Goal: Task Accomplishment & Management: Manage account settings

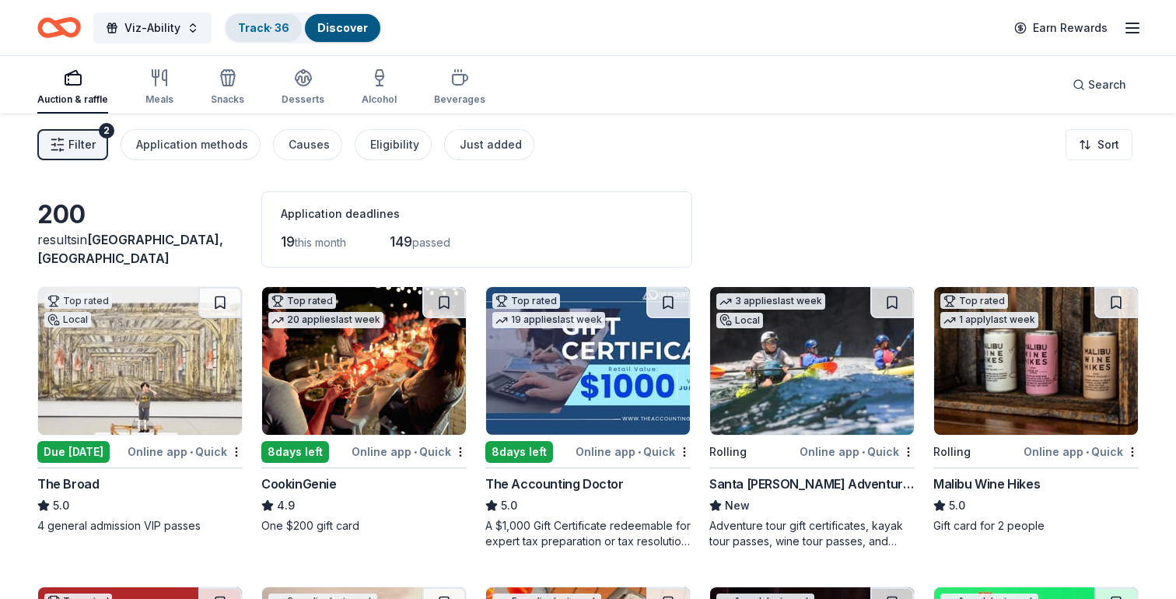
click at [255, 25] on link "Track · 36" at bounding box center [263, 27] width 51 height 13
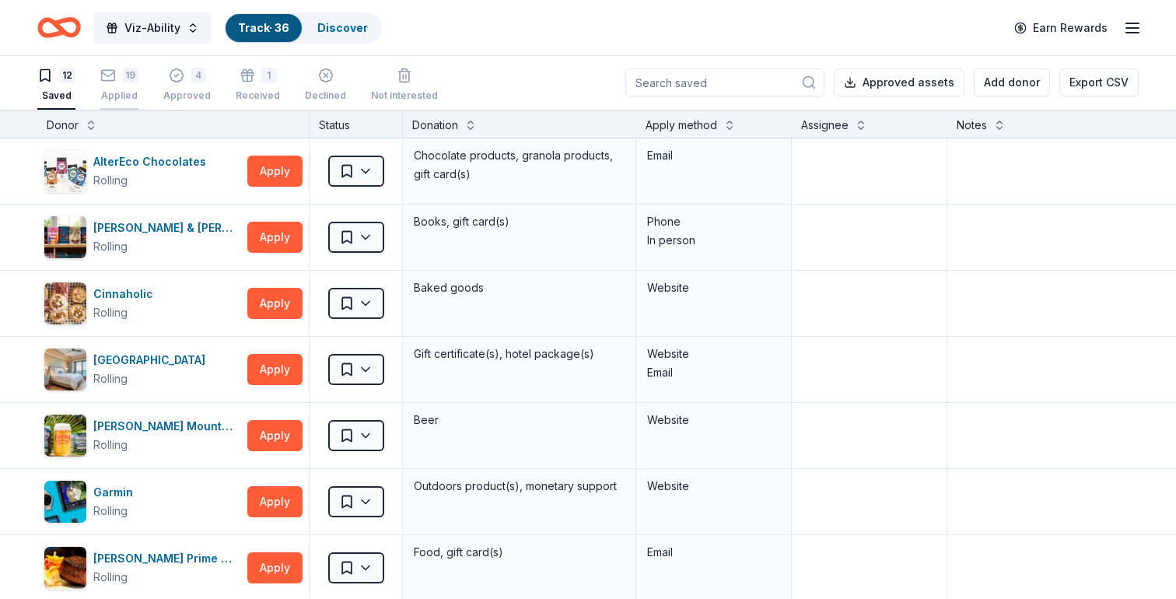
click at [128, 72] on div "19" at bounding box center [130, 76] width 16 height 16
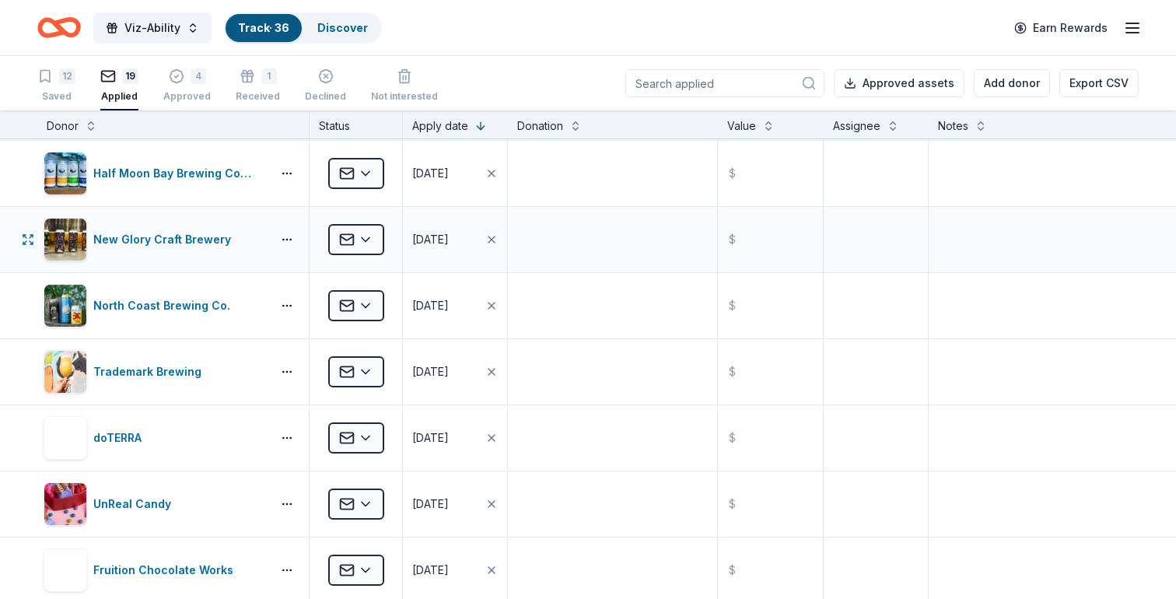
scroll to position [202, 0]
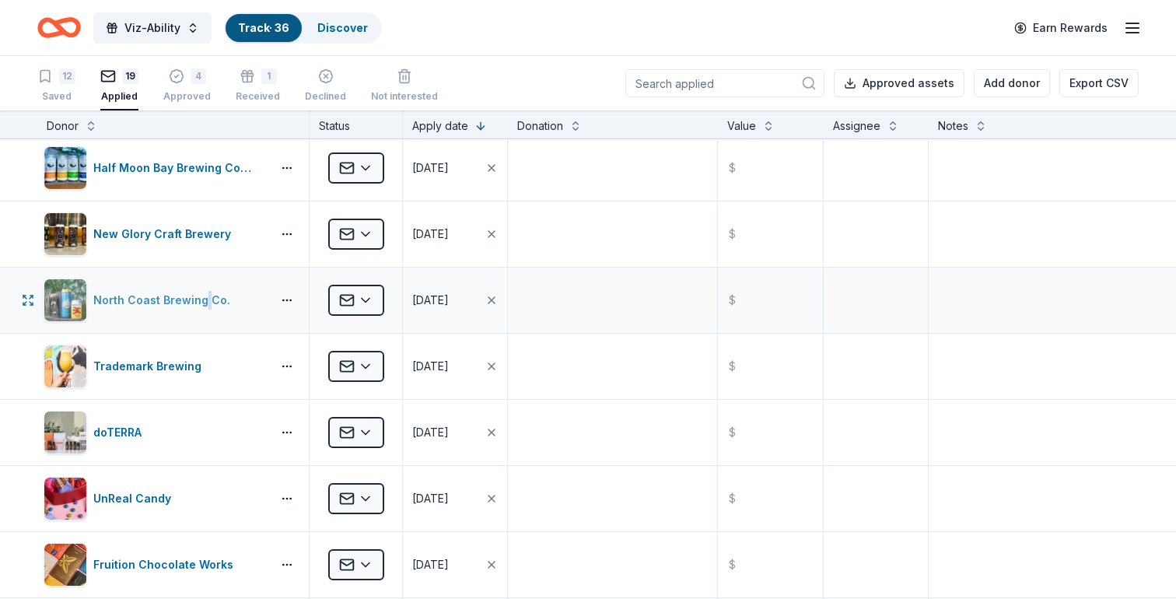
click at [146, 301] on div "North Coast Brewing Co." at bounding box center [164, 300] width 143 height 19
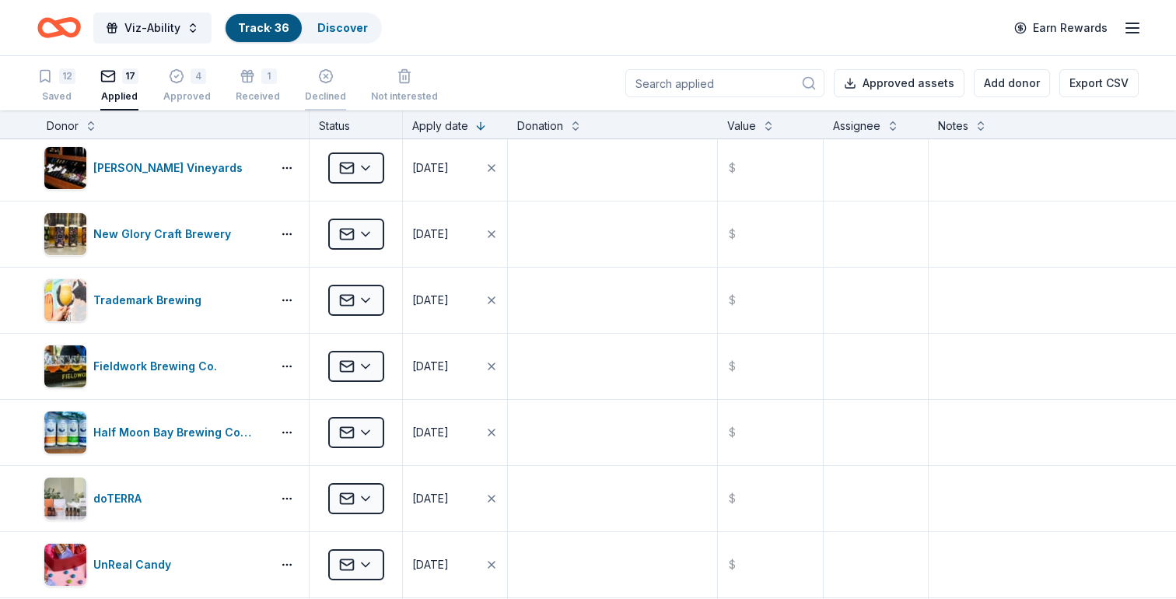
click at [318, 77] on icon "button" at bounding box center [326, 76] width 16 height 16
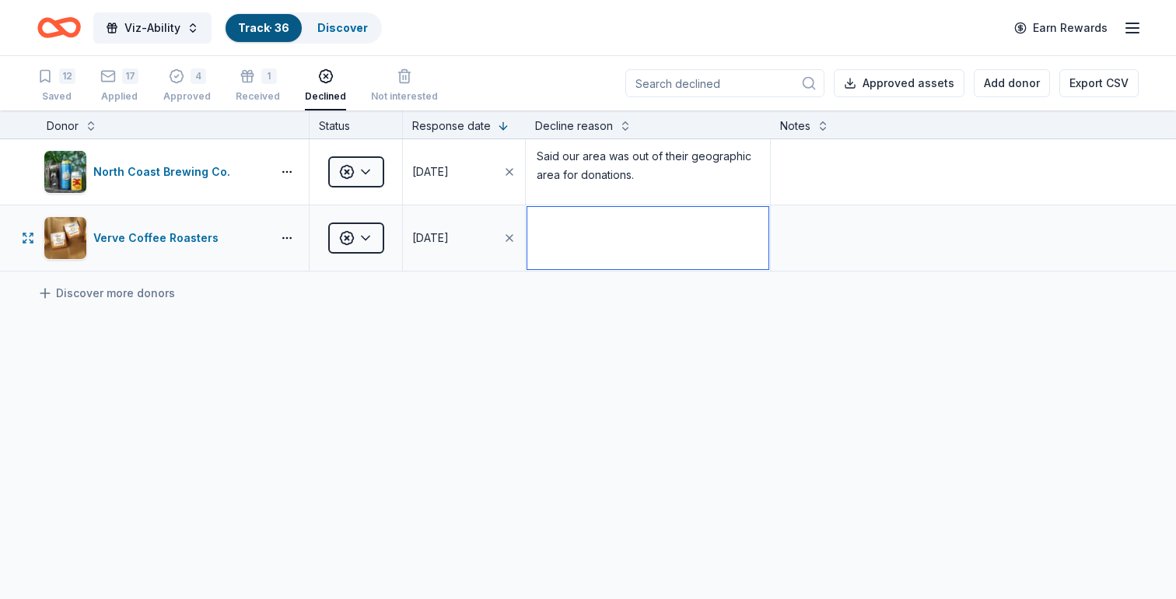
click at [614, 223] on textarea at bounding box center [647, 238] width 241 height 62
paste textarea "Unfortunately, we are all booked up for donations during the month of October."
type textarea ""Unfortunately, we are all booked up for donations during the month of October.""
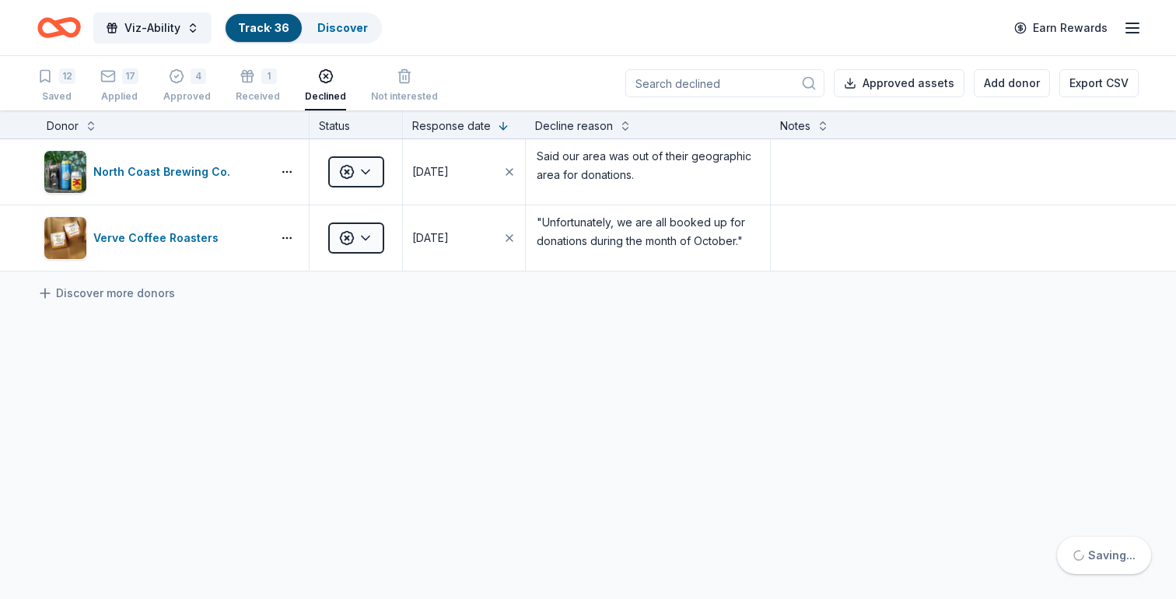
click at [666, 360] on div "North Coast Brewing Co. Declined [DATE] Said our area was out of their geograph…" at bounding box center [588, 351] width 1176 height 425
click at [122, 84] on div "17 Applied" at bounding box center [119, 85] width 38 height 34
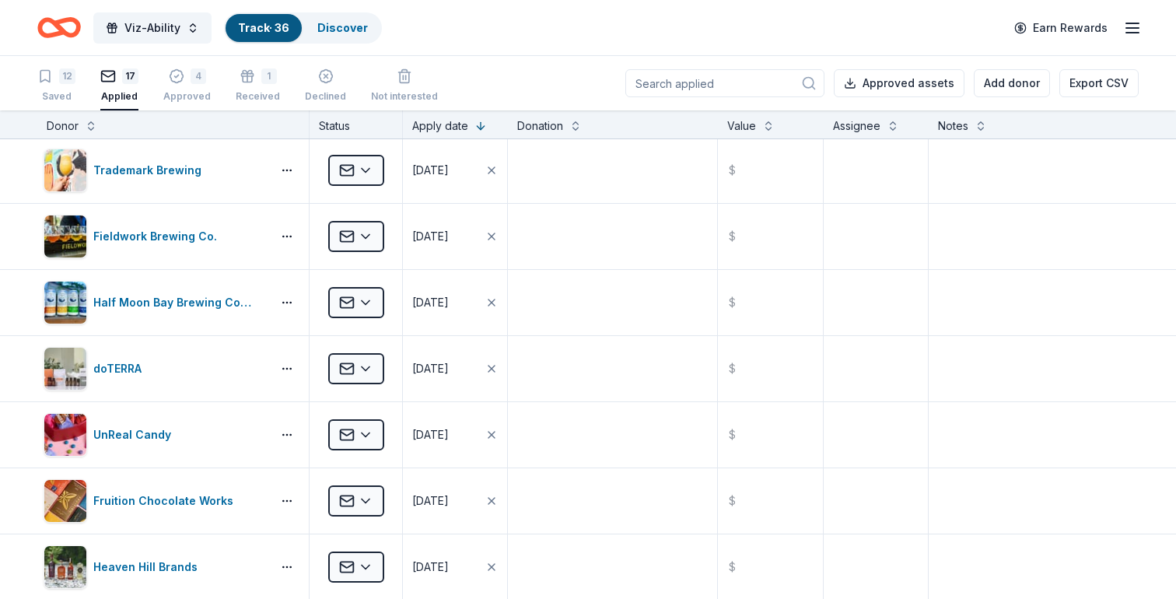
scroll to position [199, 0]
click at [61, 79] on div "12" at bounding box center [67, 76] width 16 height 16
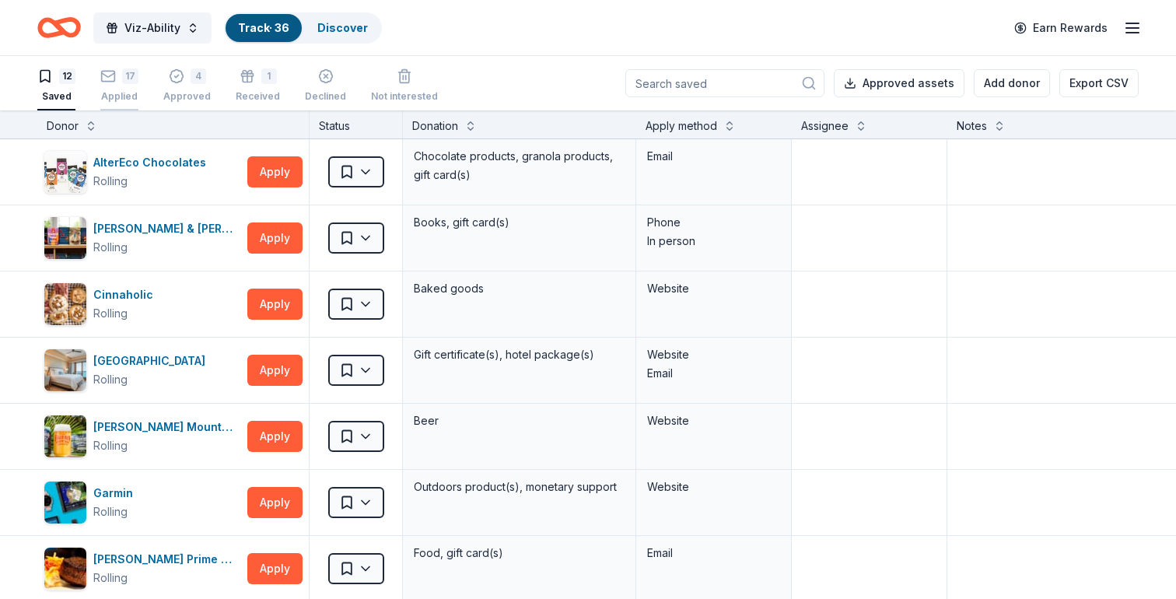
click at [130, 96] on div "Applied" at bounding box center [119, 96] width 38 height 12
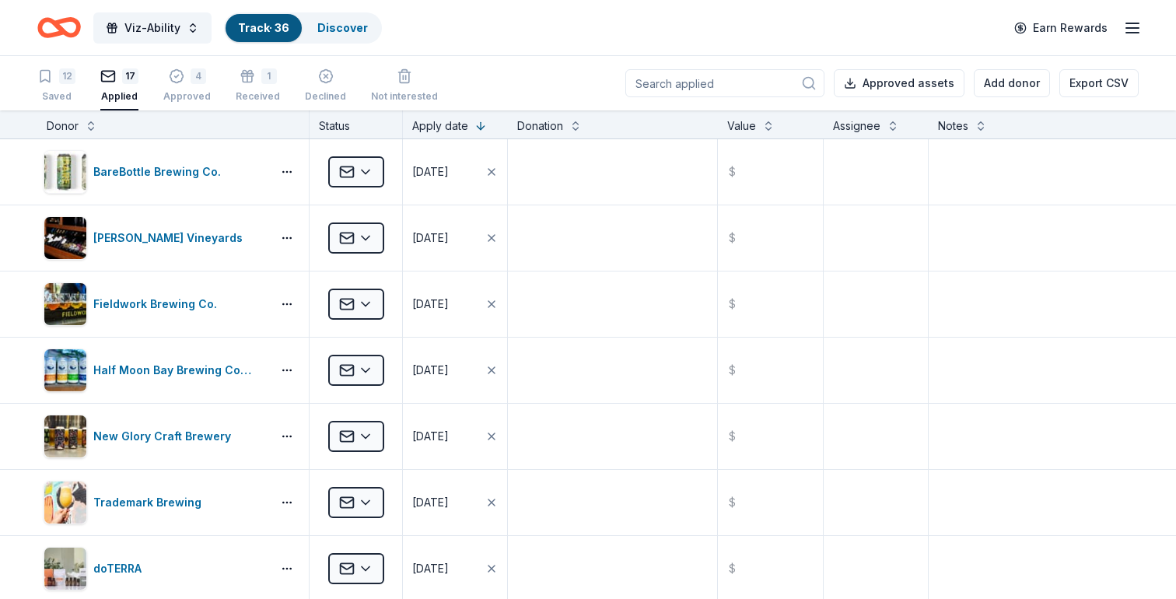
click at [296, 87] on div "12 Saved 17 Applied 4 Approved 1 Received Declined Not interested" at bounding box center [237, 86] width 401 height 48
click at [317, 85] on div "Declined" at bounding box center [325, 85] width 41 height 34
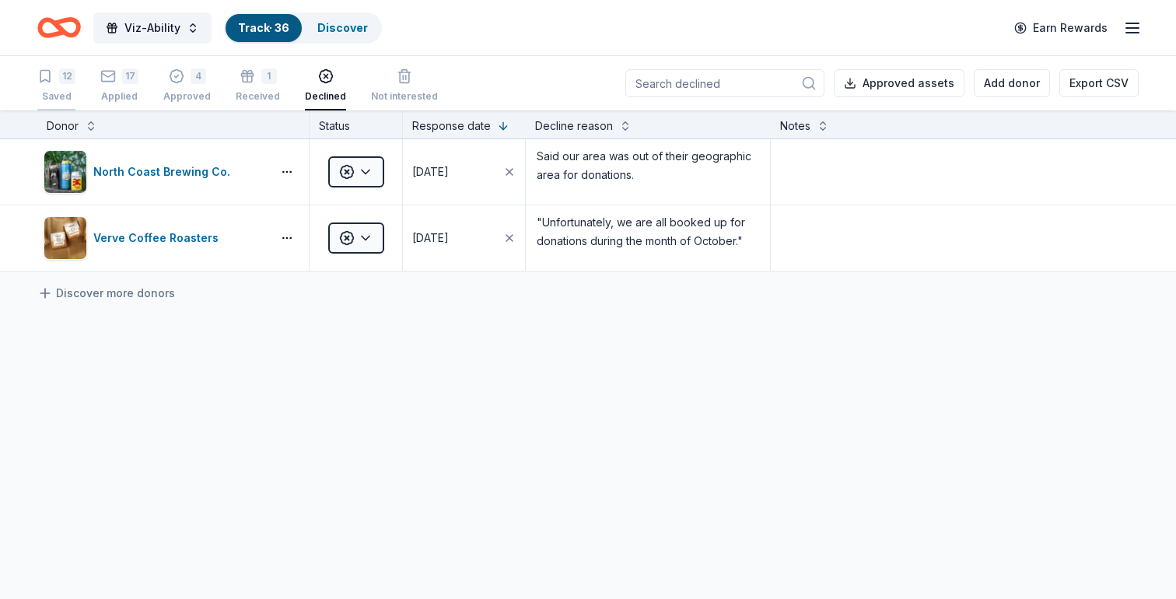
click at [47, 76] on icon "button" at bounding box center [45, 76] width 16 height 16
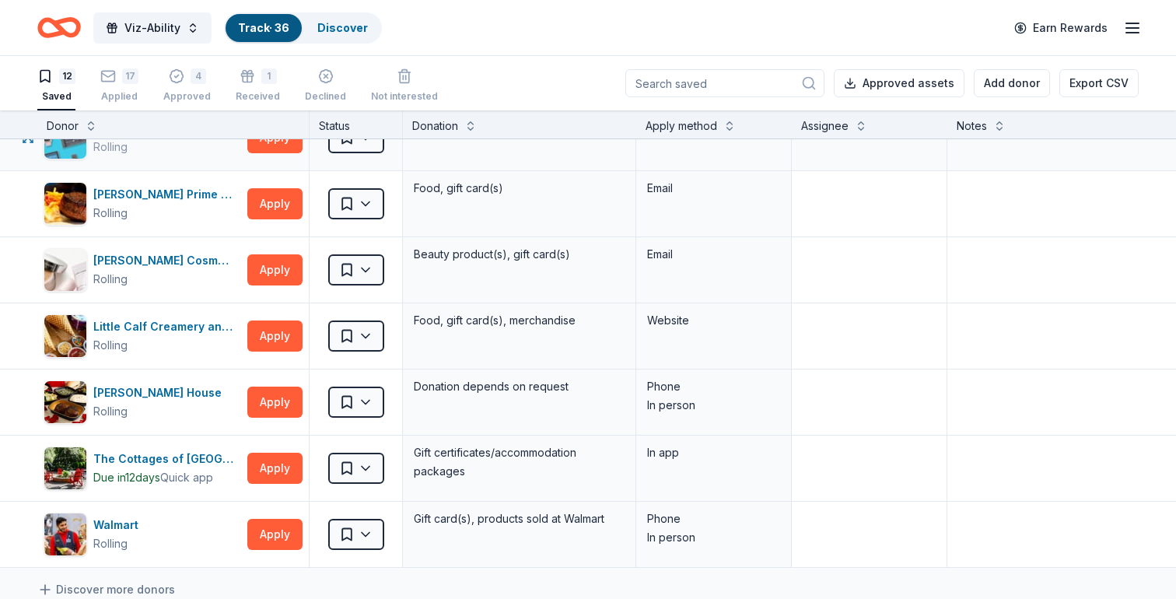
scroll to position [366, 0]
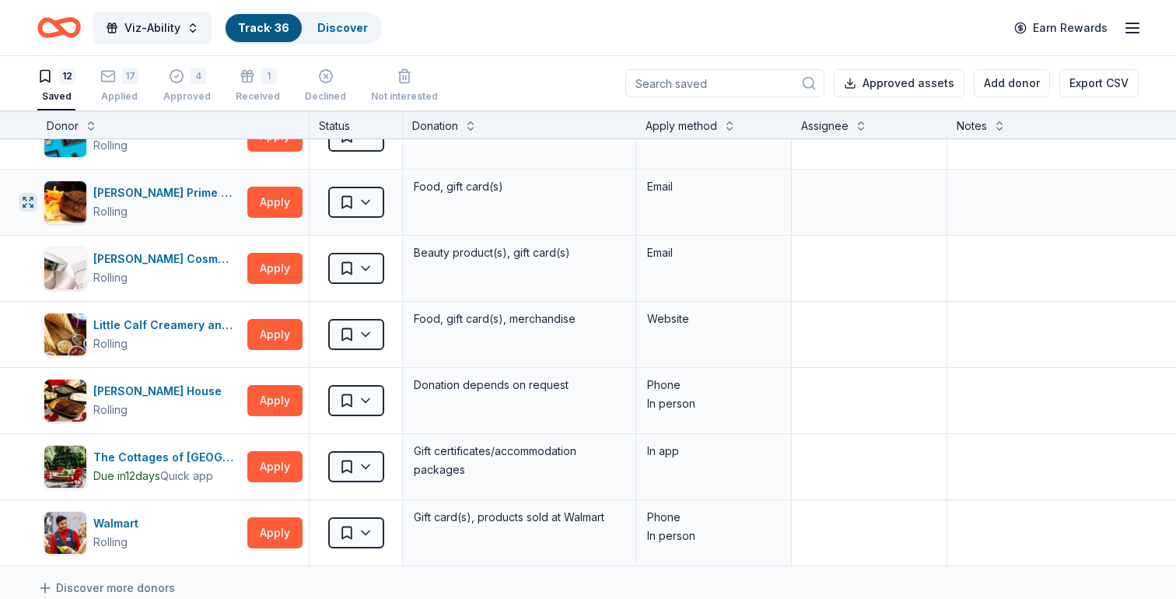
click at [22, 201] on icon "button" at bounding box center [28, 202] width 12 height 12
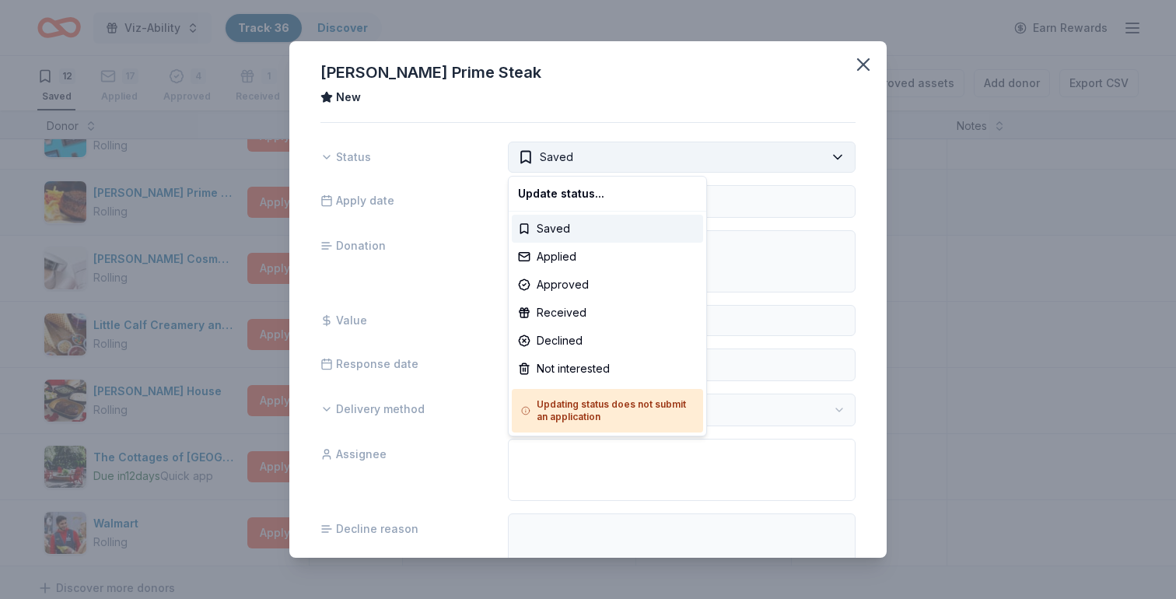
click at [617, 162] on html "Viz-Ability Track · 36 Discover Earn Rewards 12 Saved 17 Applied 4 Approved 1 R…" at bounding box center [588, 299] width 1176 height 599
click at [857, 63] on html "Viz-Ability Track · 36 Discover Earn Rewards 12 Saved 17 Applied 4 Approved 1 R…" at bounding box center [588, 299] width 1176 height 599
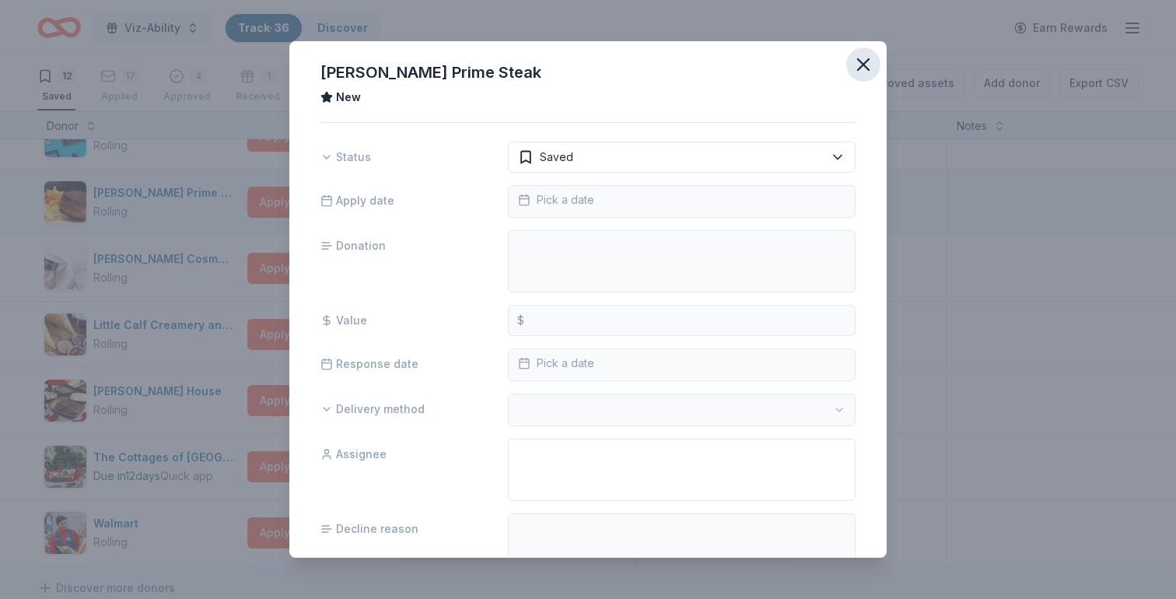
click at [866, 65] on icon "button" at bounding box center [863, 65] width 22 height 22
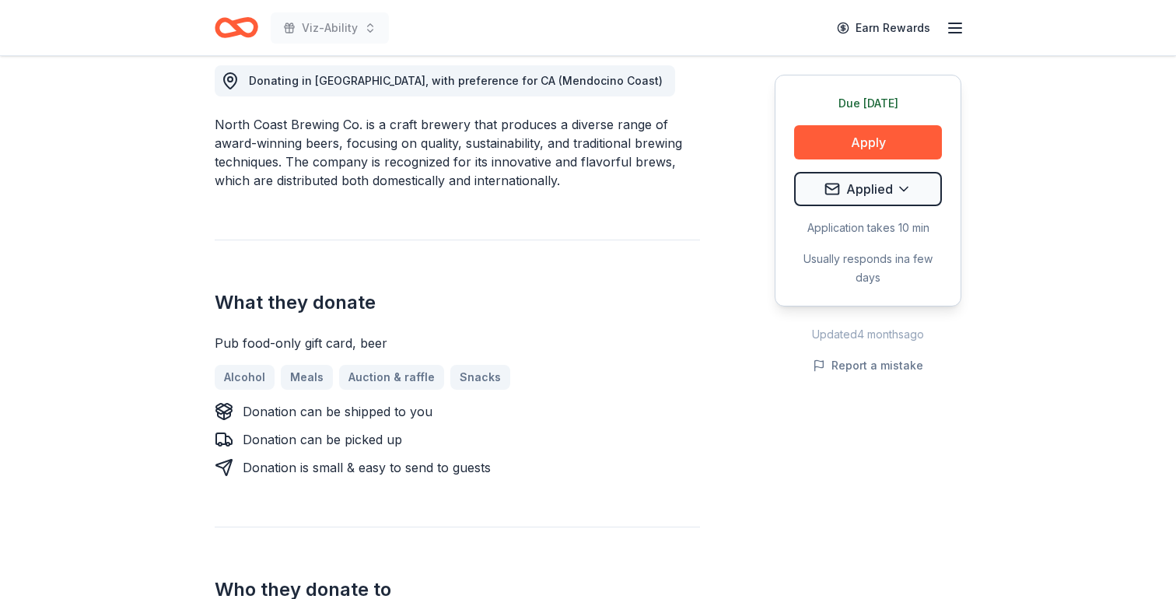
scroll to position [453, 0]
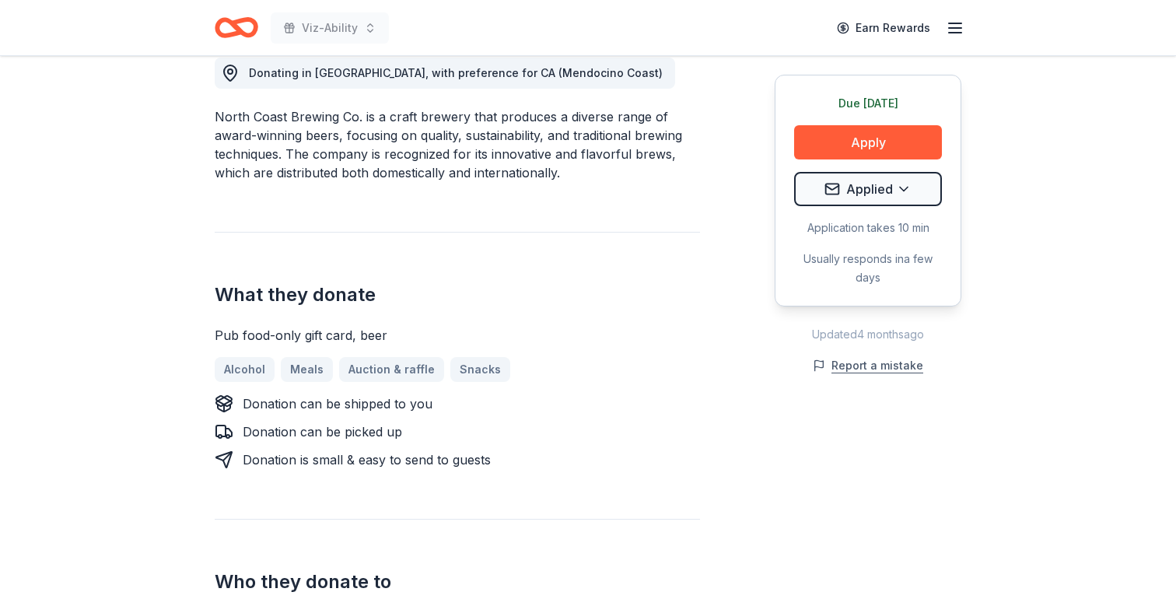
click at [875, 369] on button "Report a mistake" at bounding box center [868, 365] width 110 height 19
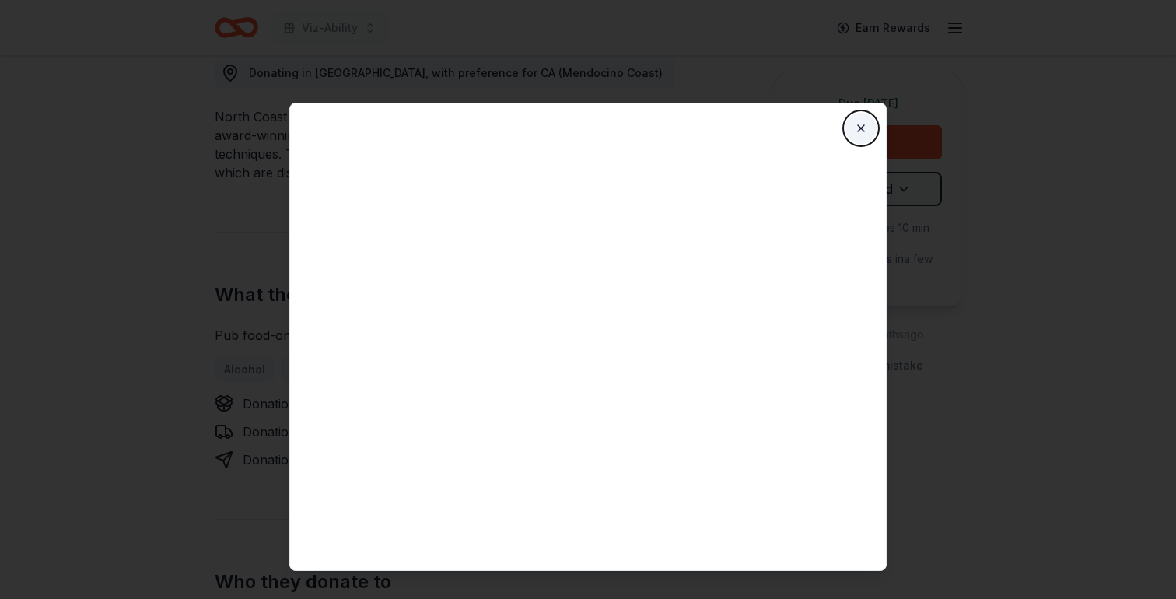
click at [858, 131] on button "Close" at bounding box center [860, 128] width 31 height 31
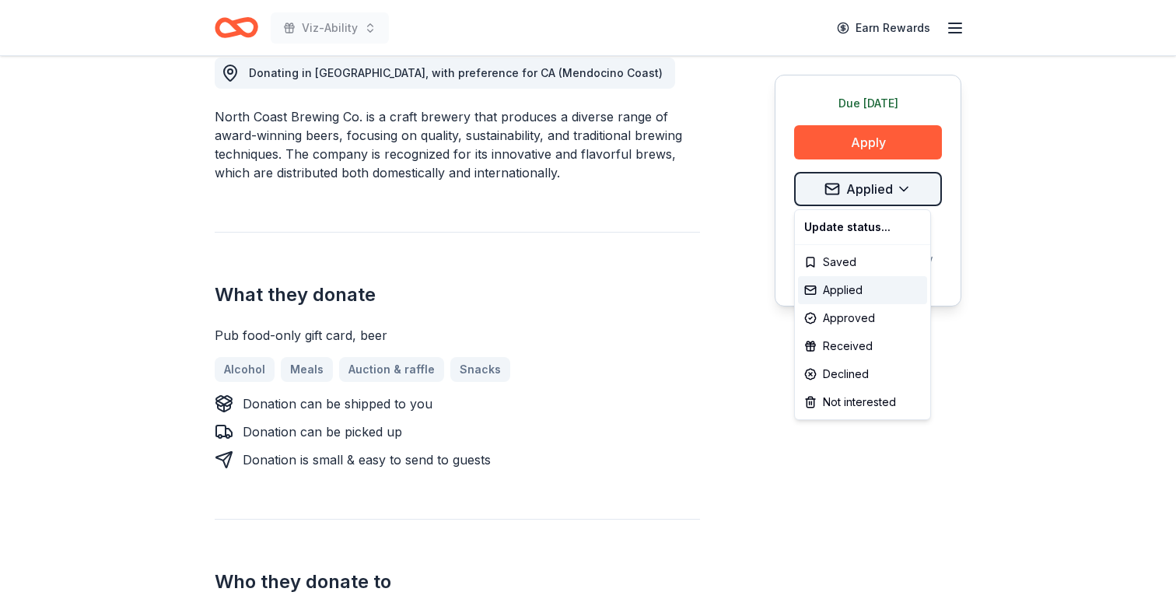
click at [850, 380] on div "Declined" at bounding box center [862, 374] width 129 height 28
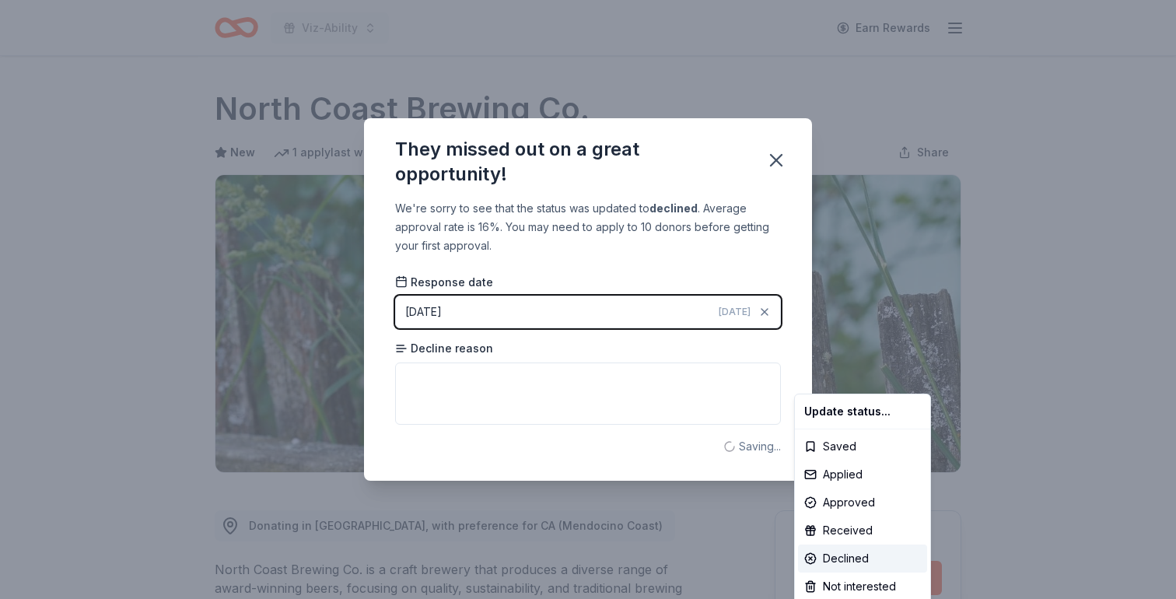
scroll to position [0, 0]
click at [435, 377] on html "Viz-Ability Earn Rewards Due today Share North Coast Brewing Co. New 1 apply la…" at bounding box center [588, 299] width 1176 height 599
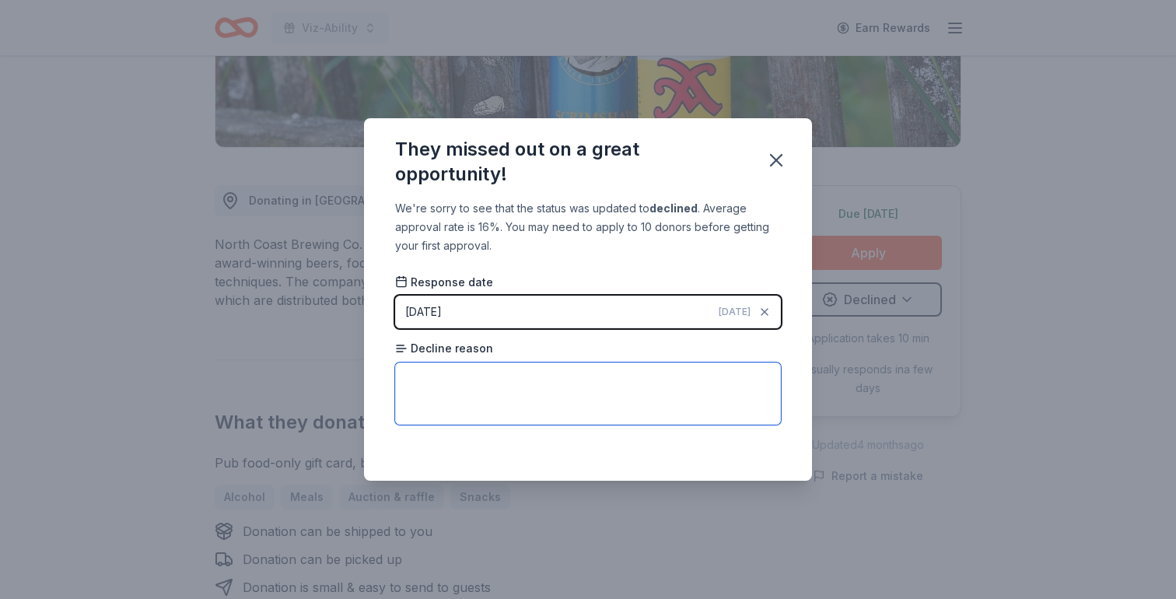
click at [444, 385] on textarea at bounding box center [588, 393] width 386 height 62
click at [638, 387] on textarea "Said our area was out of their geographic area for donations." at bounding box center [588, 393] width 386 height 62
type textarea "Said our area was out of their geographic area for donations."
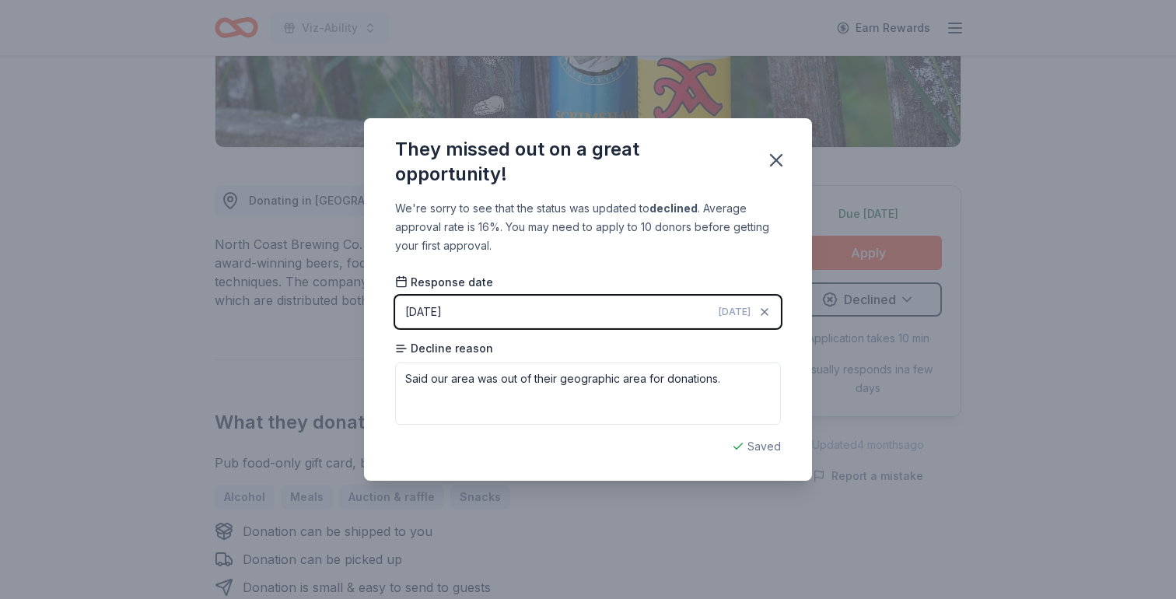
click at [761, 451] on div "Saved" at bounding box center [588, 446] width 386 height 19
click at [470, 407] on textarea "Said our area was out of their geographic area for donations." at bounding box center [588, 393] width 386 height 62
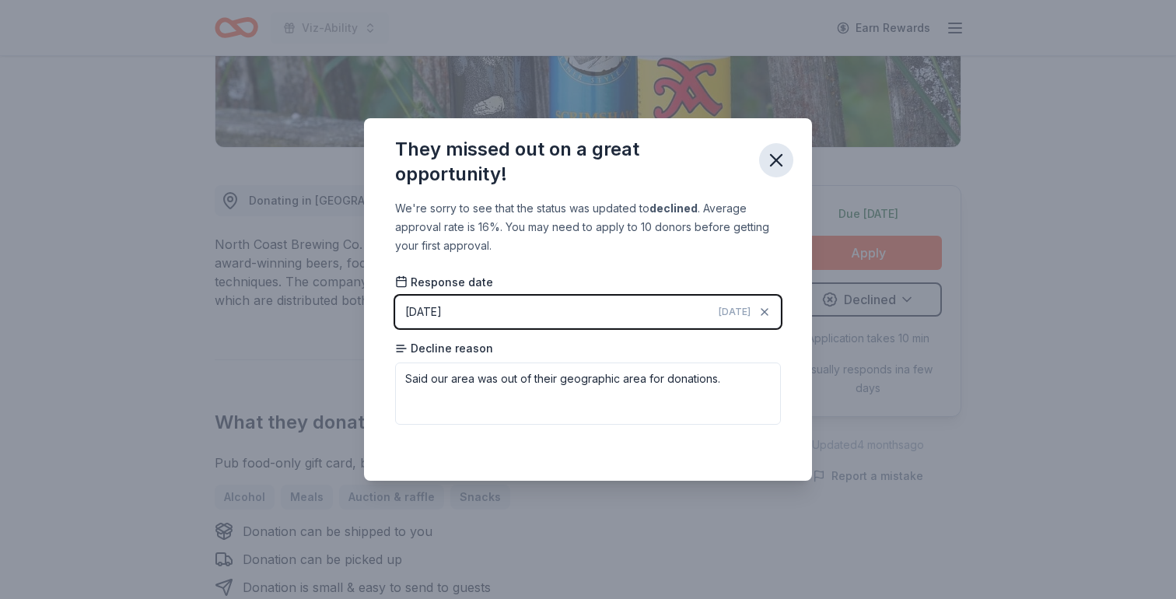
click at [771, 158] on icon "button" at bounding box center [776, 160] width 22 height 22
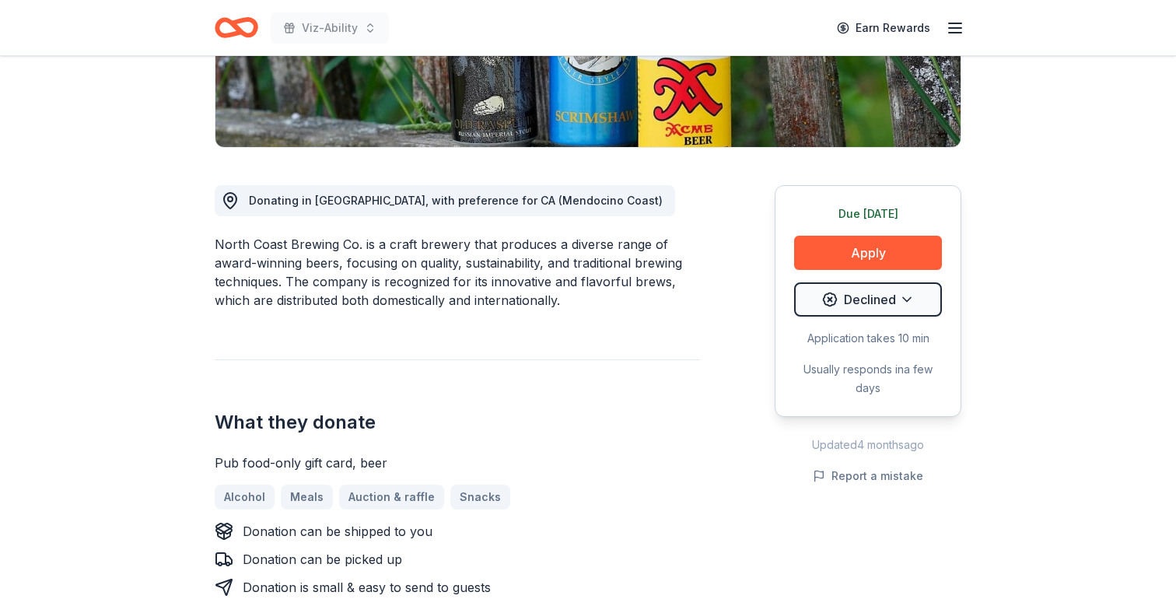
scroll to position [0, 0]
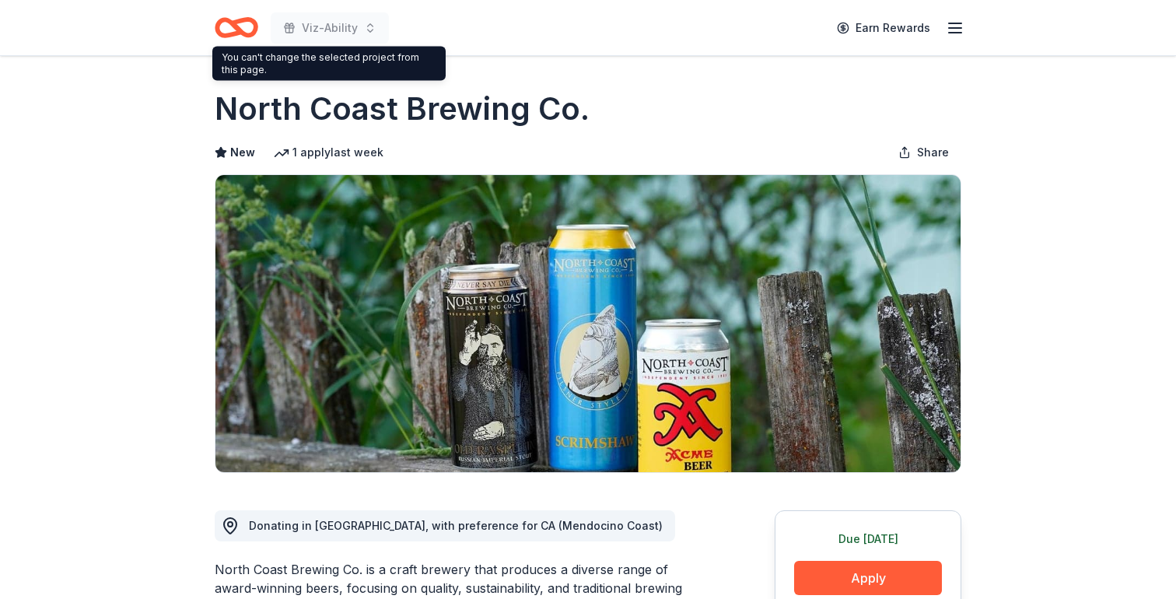
click at [240, 29] on icon "Home" at bounding box center [244, 27] width 24 height 16
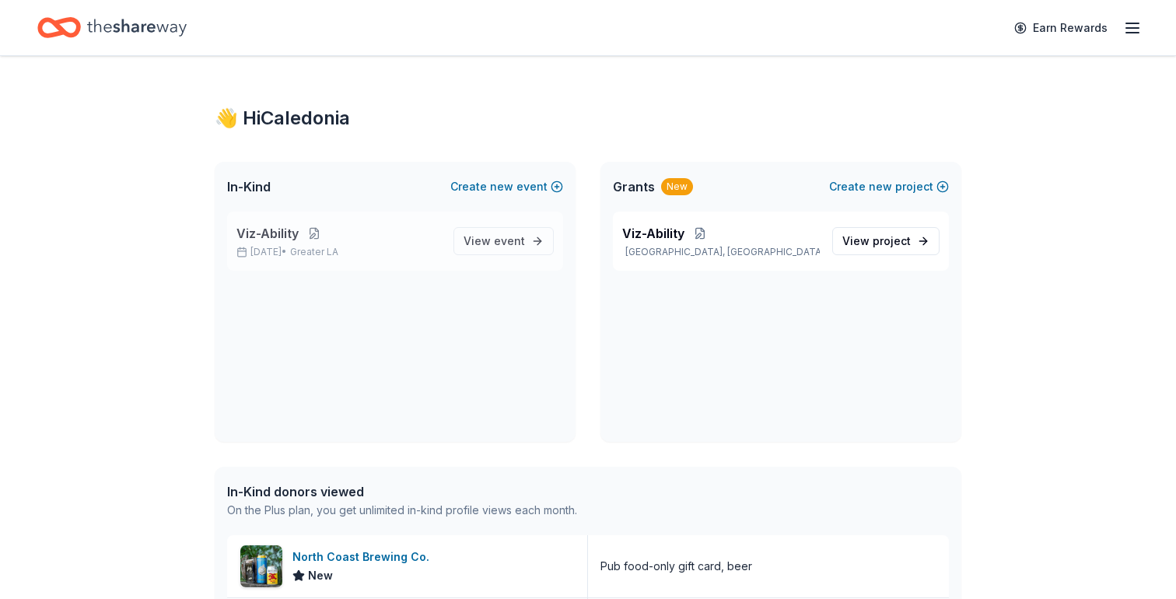
click at [311, 230] on button at bounding box center [314, 233] width 31 height 12
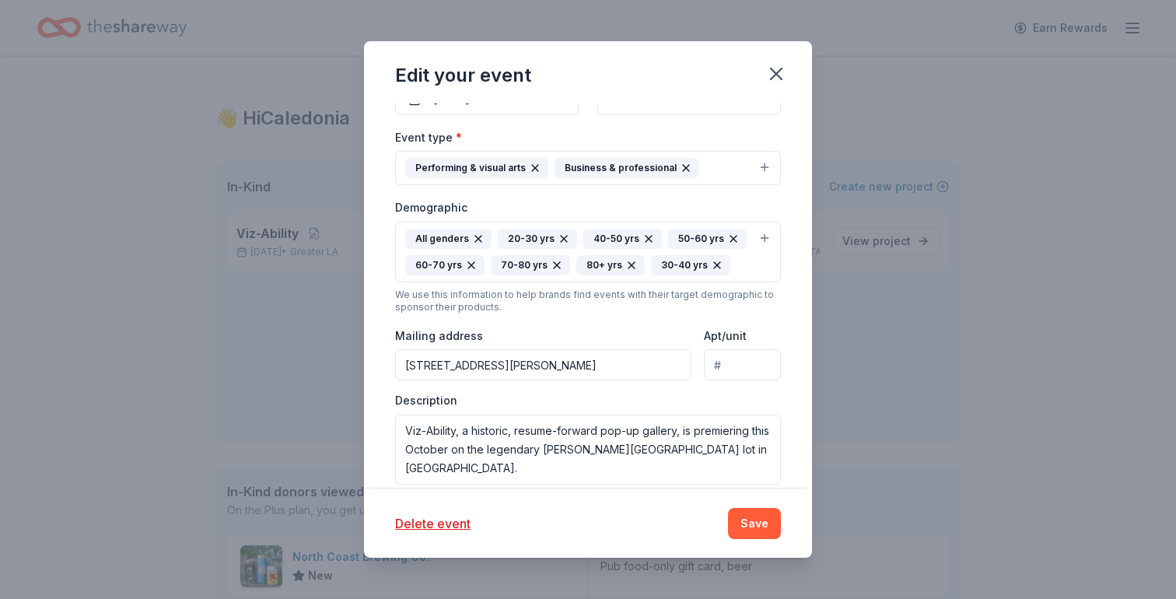
scroll to position [273, 0]
click at [765, 169] on button "Performing & visual arts Business & professional" at bounding box center [588, 169] width 386 height 34
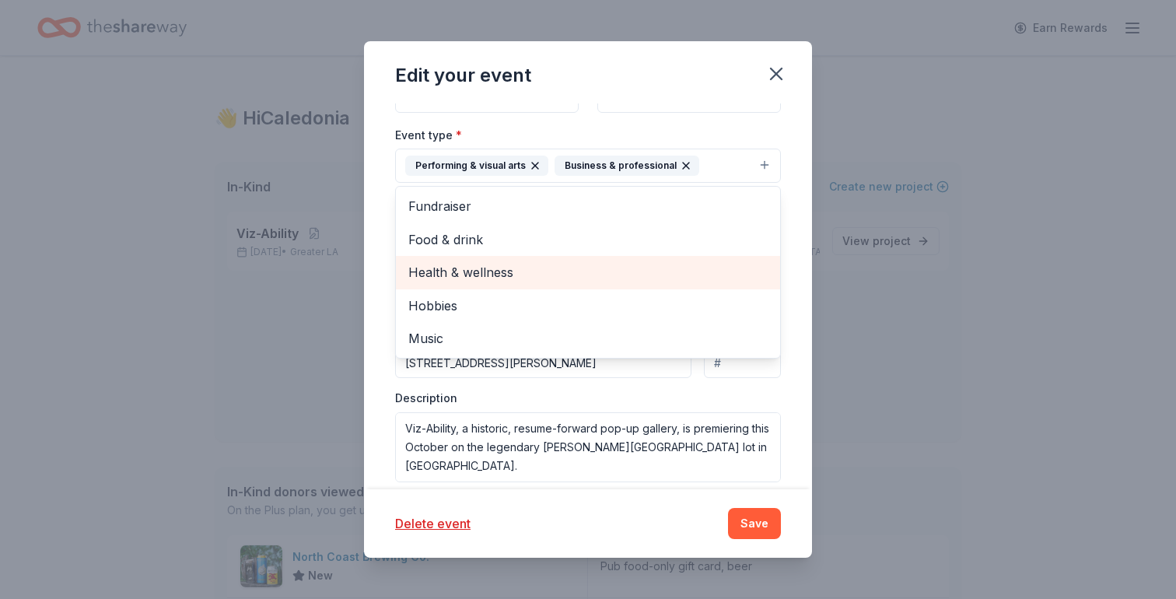
scroll to position [268, 0]
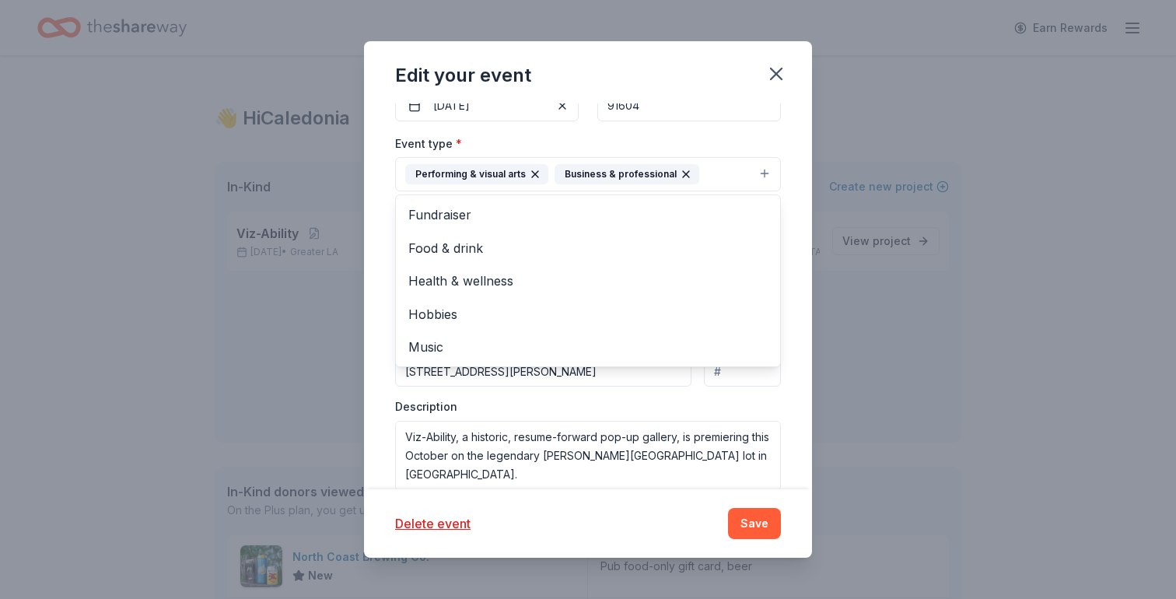
click at [802, 145] on div "Update donors you've applied to Let donors know of any updates you've made sinc…" at bounding box center [588, 296] width 448 height 386
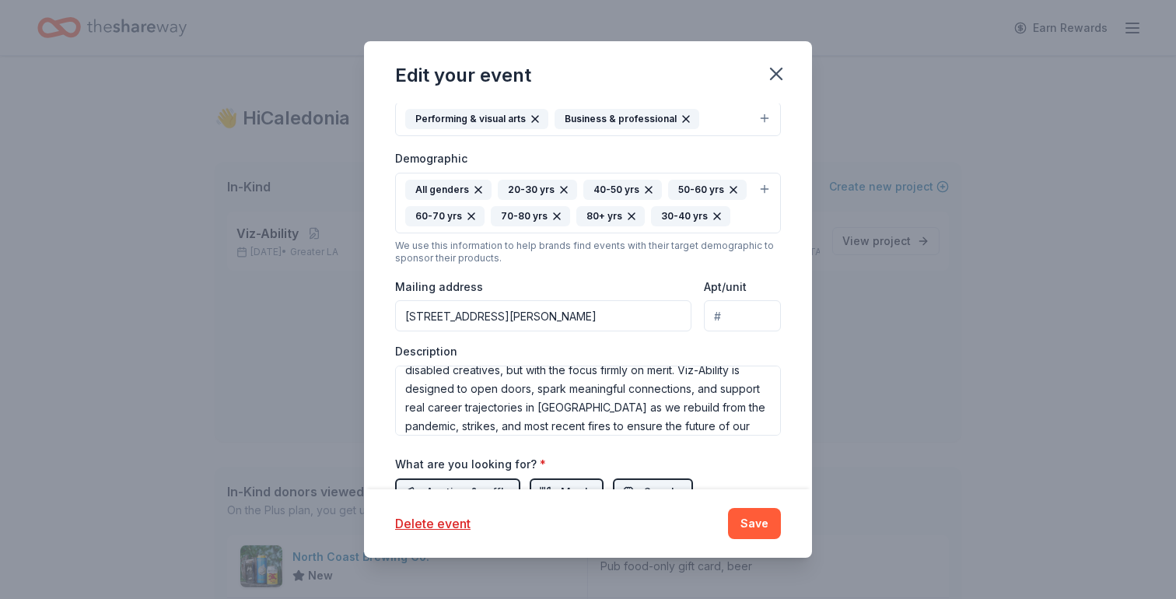
scroll to position [131, 0]
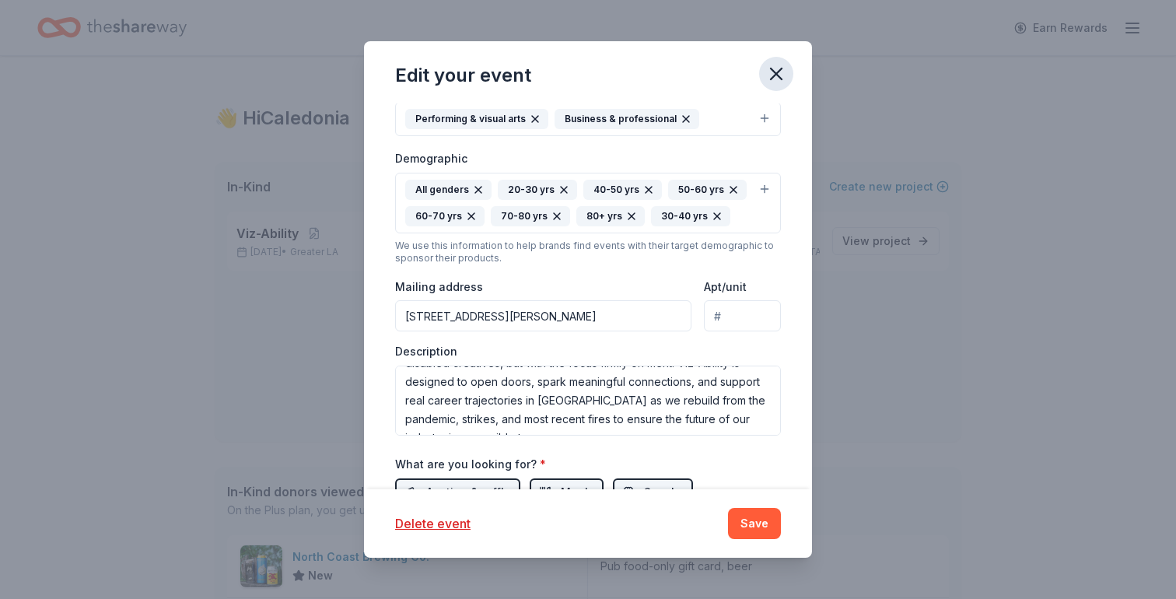
click at [773, 76] on icon "button" at bounding box center [776, 73] width 11 height 11
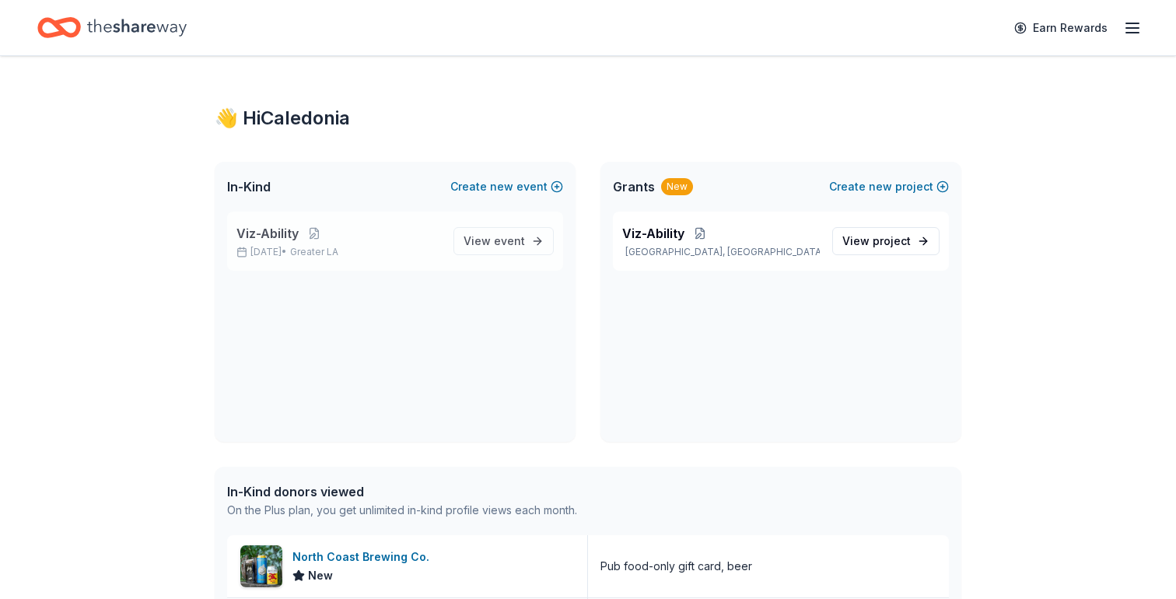
click at [314, 240] on p "Viz-Ability" at bounding box center [338, 233] width 205 height 19
click at [262, 228] on span "Viz-Ability" at bounding box center [267, 233] width 62 height 19
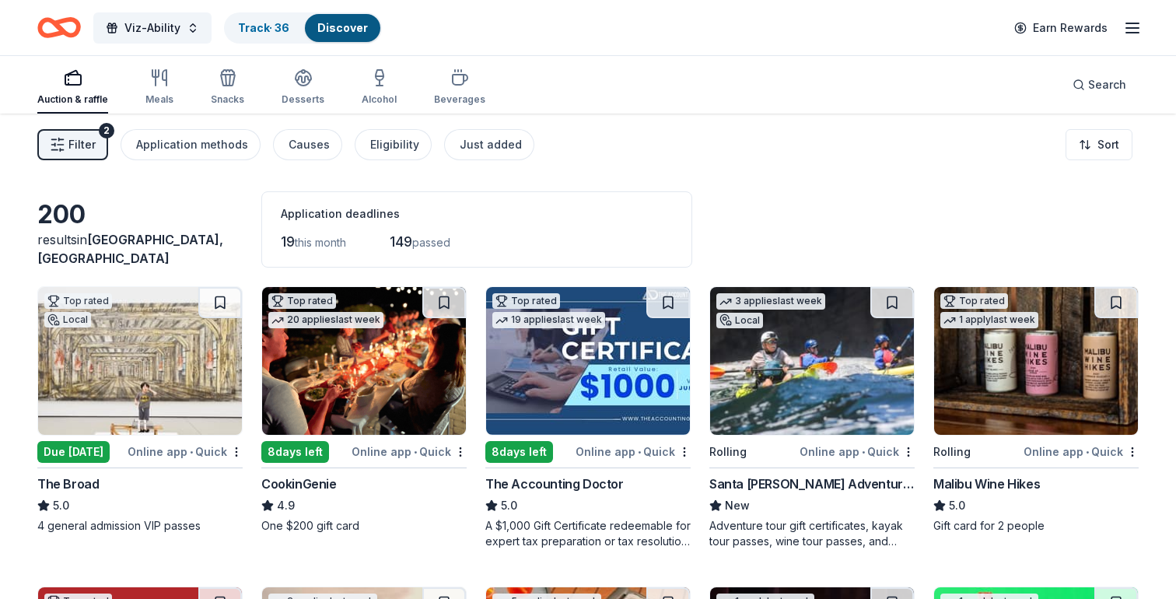
click at [594, 114] on div "Filter 2 Application methods Causes Eligibility Just added Sort" at bounding box center [588, 145] width 1176 height 62
click at [161, 33] on span "Viz-Ability" at bounding box center [152, 28] width 56 height 19
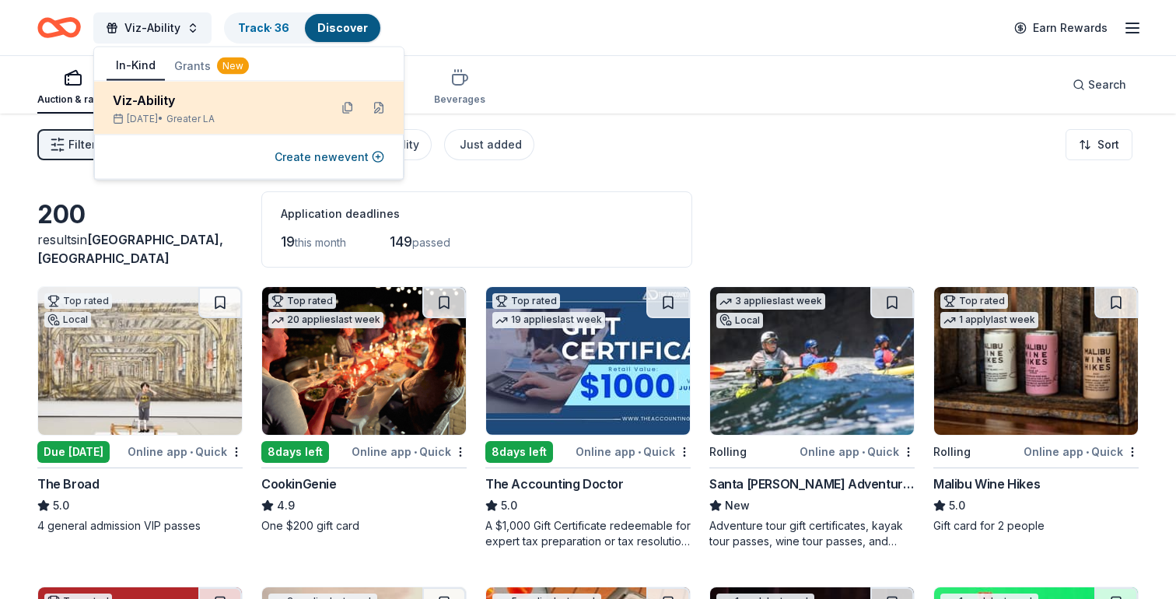
click at [138, 105] on div "Viz-Ability" at bounding box center [215, 100] width 204 height 19
click at [194, 114] on div "Oct 22, 2025 • Greater LA" at bounding box center [215, 119] width 204 height 12
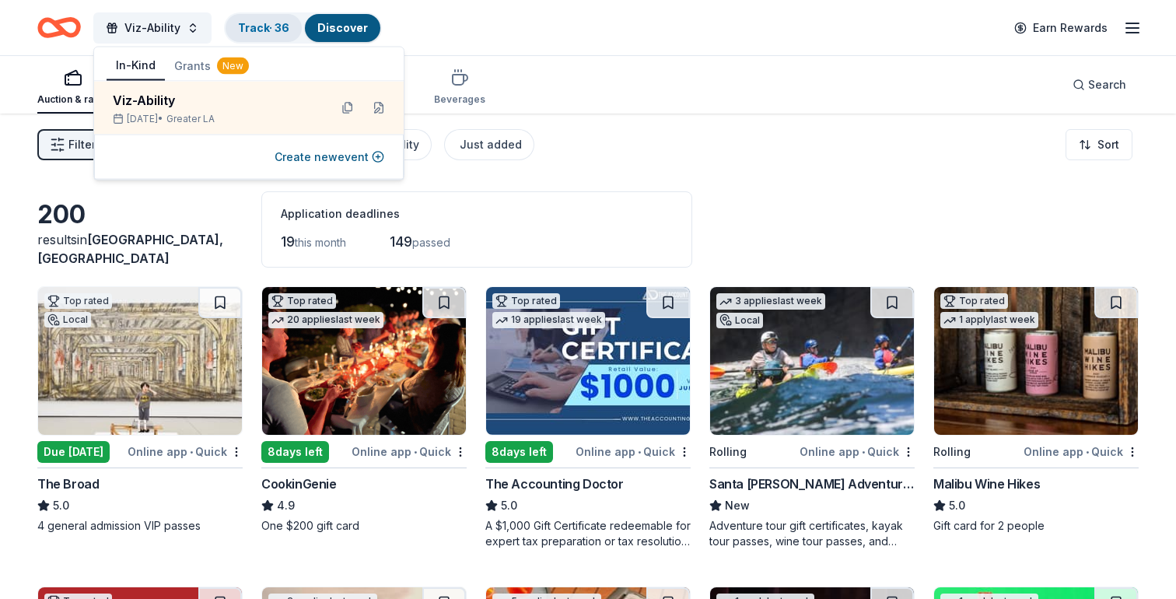
click at [277, 30] on link "Track · 36" at bounding box center [263, 27] width 51 height 13
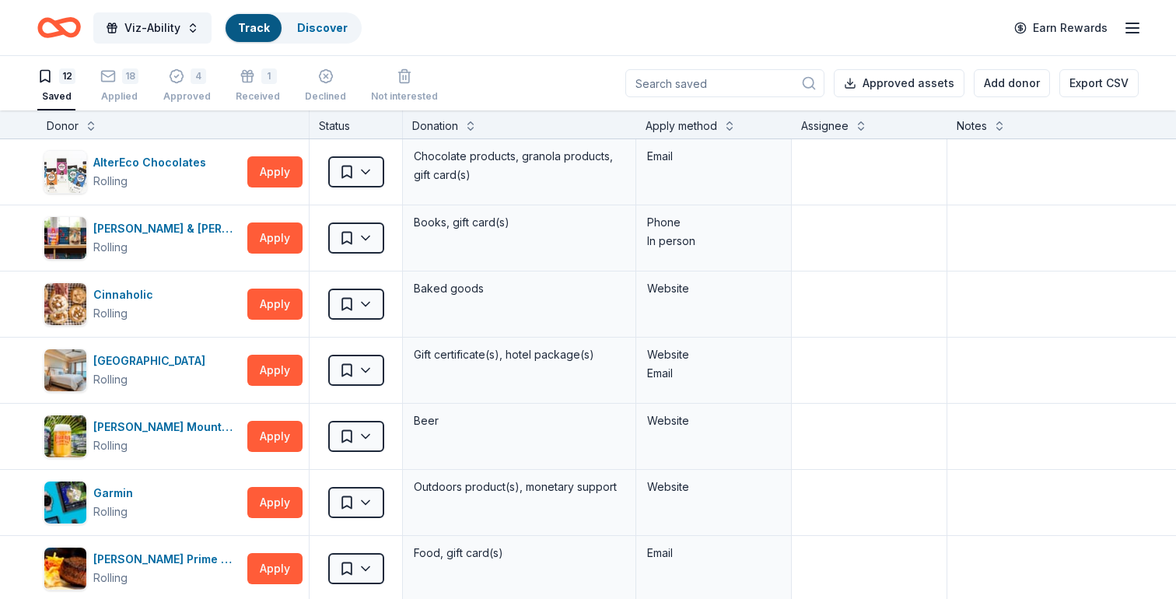
scroll to position [1, 0]
click at [269, 32] on div "Track" at bounding box center [254, 28] width 56 height 28
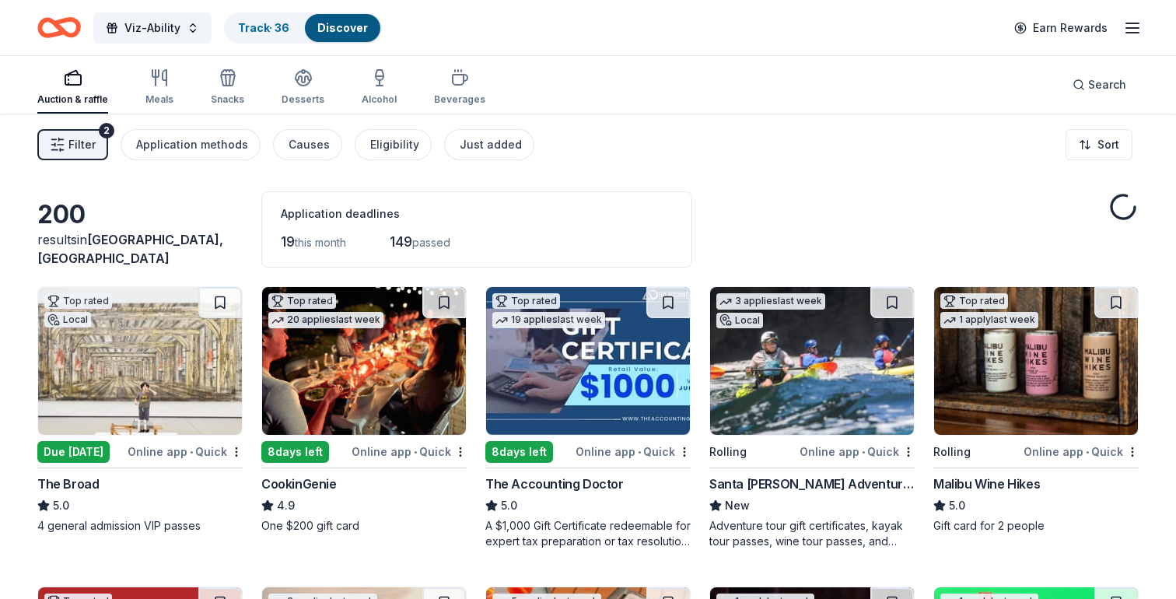
click at [127, 80] on div "Auction & raffle Meals Snacks Desserts Alcohol Beverages" at bounding box center [261, 87] width 448 height 51
click at [282, 23] on link "Track · 36" at bounding box center [263, 27] width 51 height 13
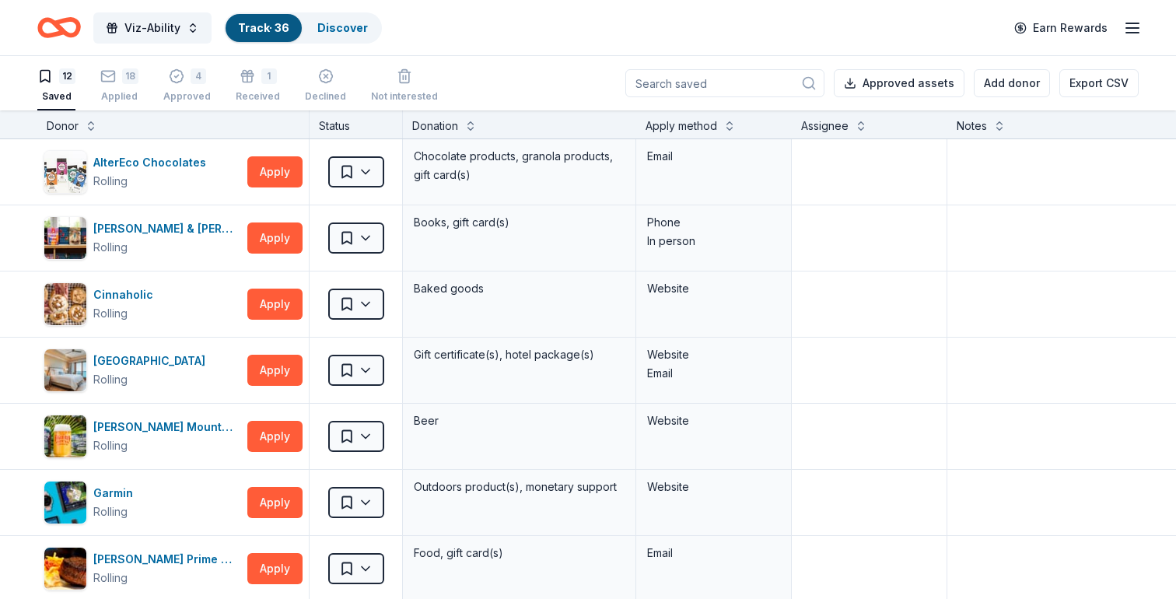
scroll to position [1, 0]
click at [121, 84] on div "18 Applied" at bounding box center [119, 85] width 38 height 34
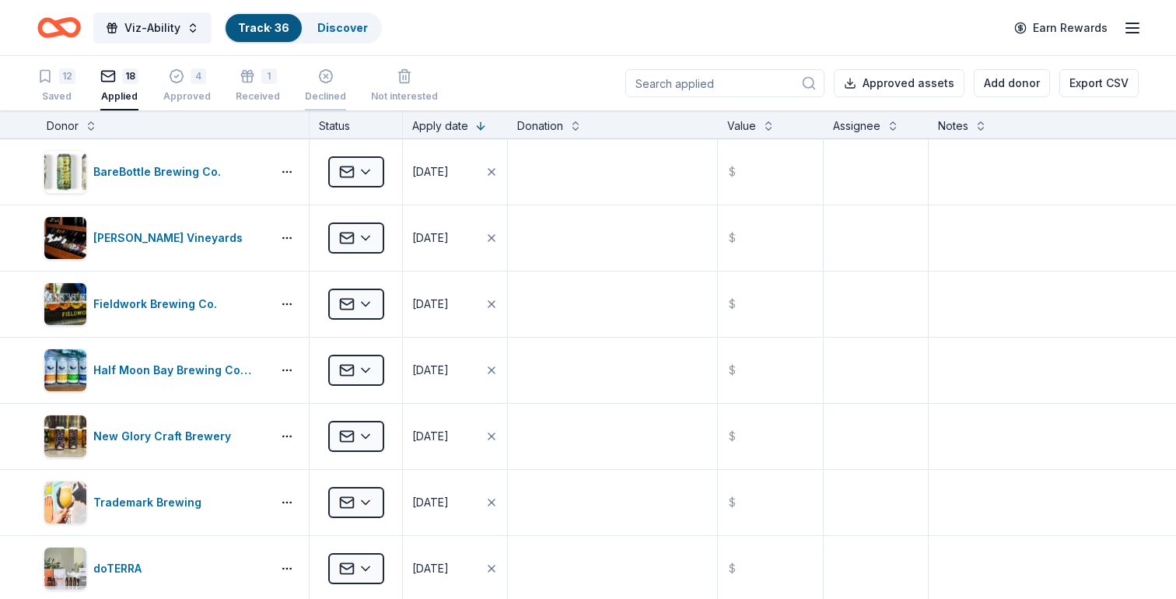
click at [310, 94] on div "Declined" at bounding box center [325, 96] width 41 height 12
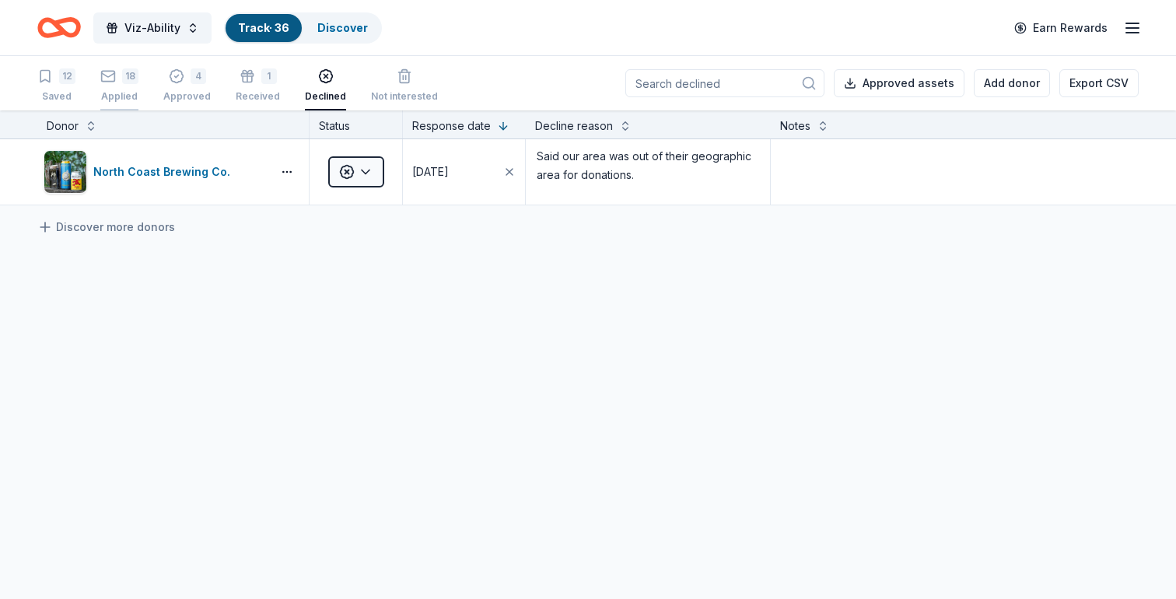
click at [130, 80] on div "18" at bounding box center [130, 76] width 16 height 16
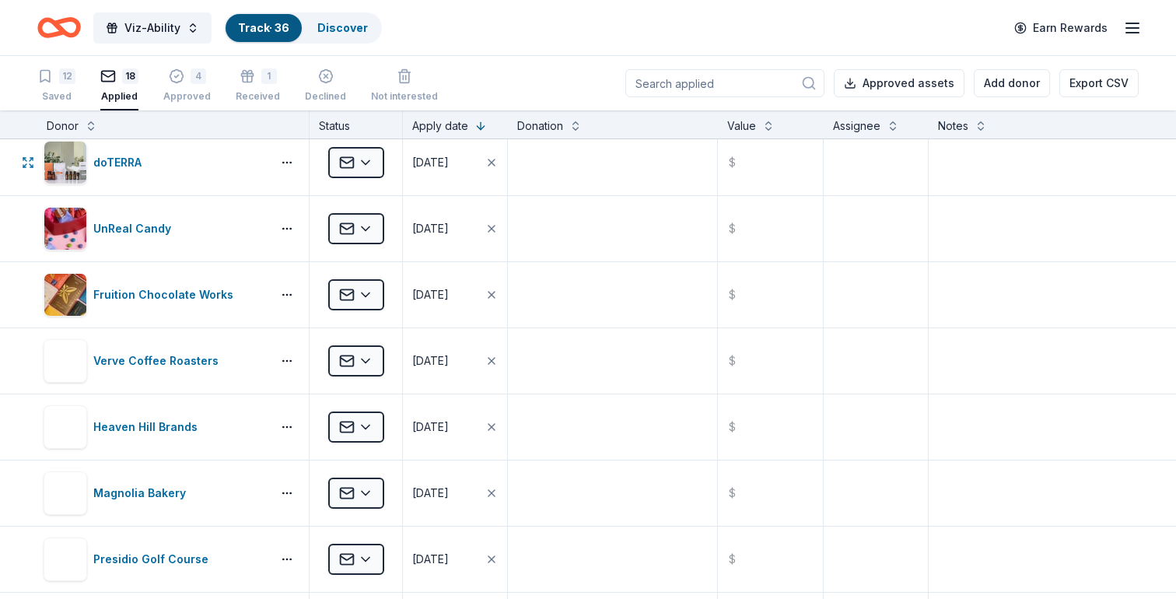
scroll to position [407, 0]
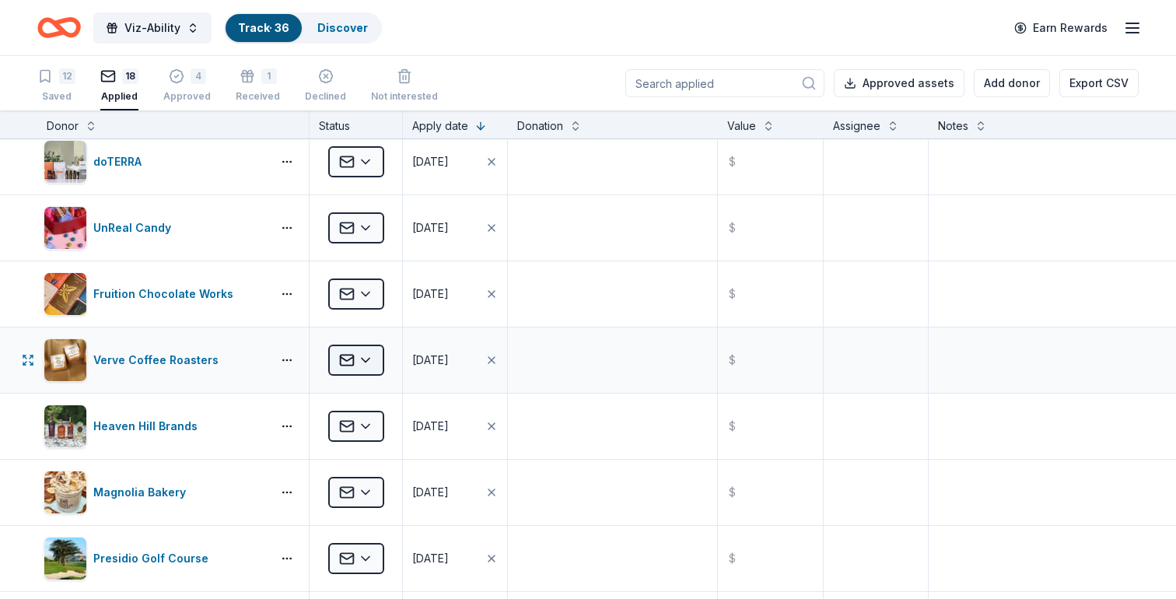
click at [367, 369] on html "Viz-Ability Track · 36 Discover Earn Rewards 12 Saved 18 Applied 4 Approved 1 R…" at bounding box center [588, 299] width 1176 height 599
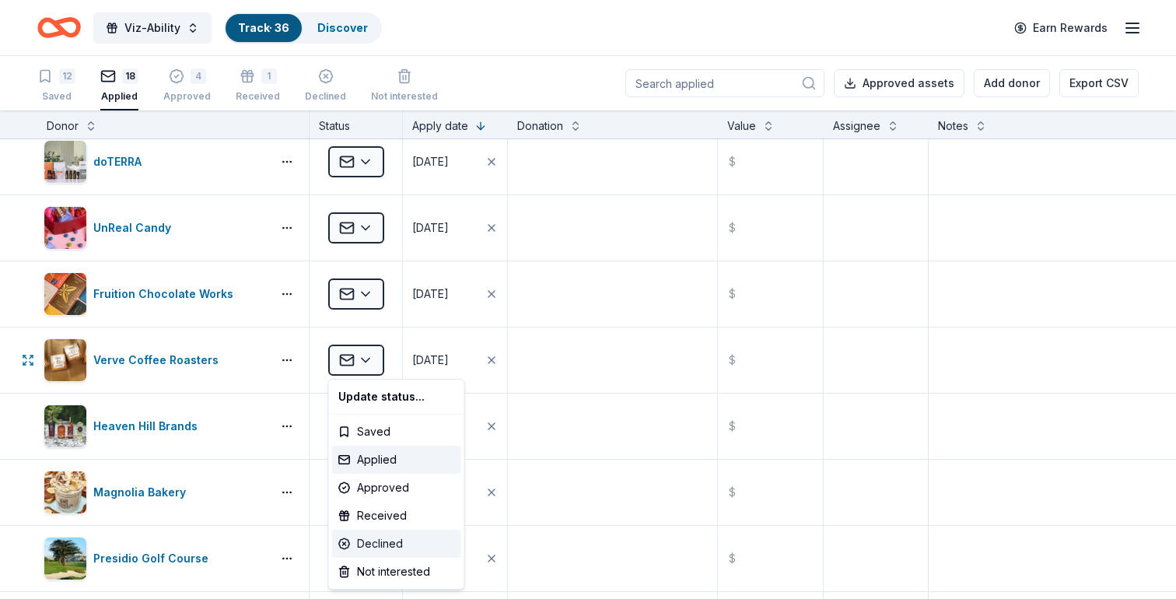
click at [367, 548] on div "Declined" at bounding box center [396, 544] width 129 height 28
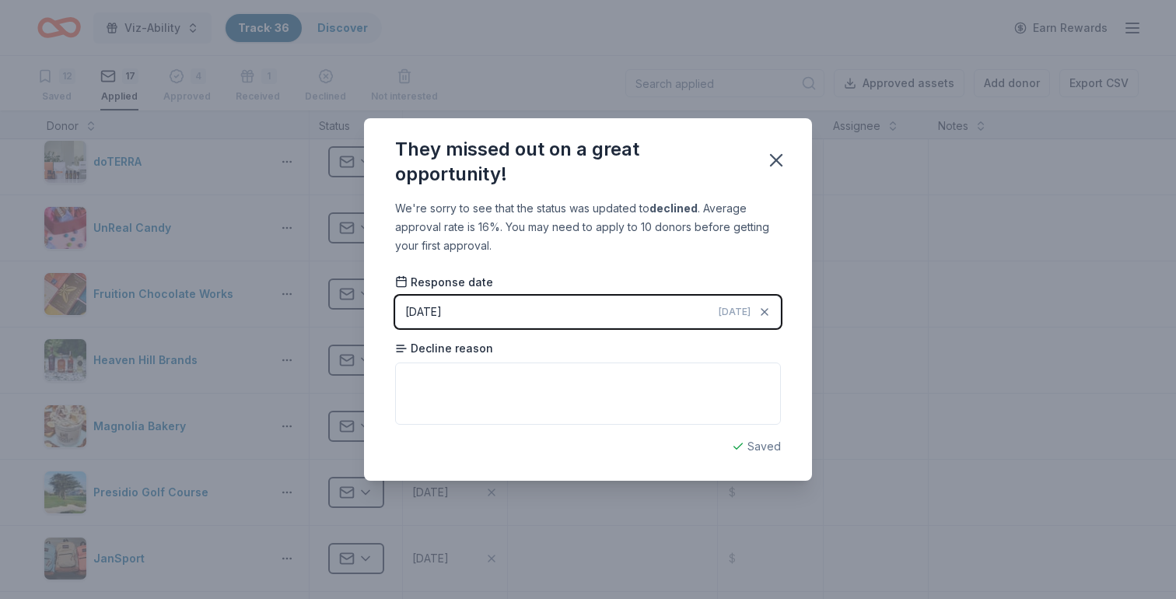
click at [663, 313] on button "10/07/2025 Today" at bounding box center [588, 312] width 386 height 33
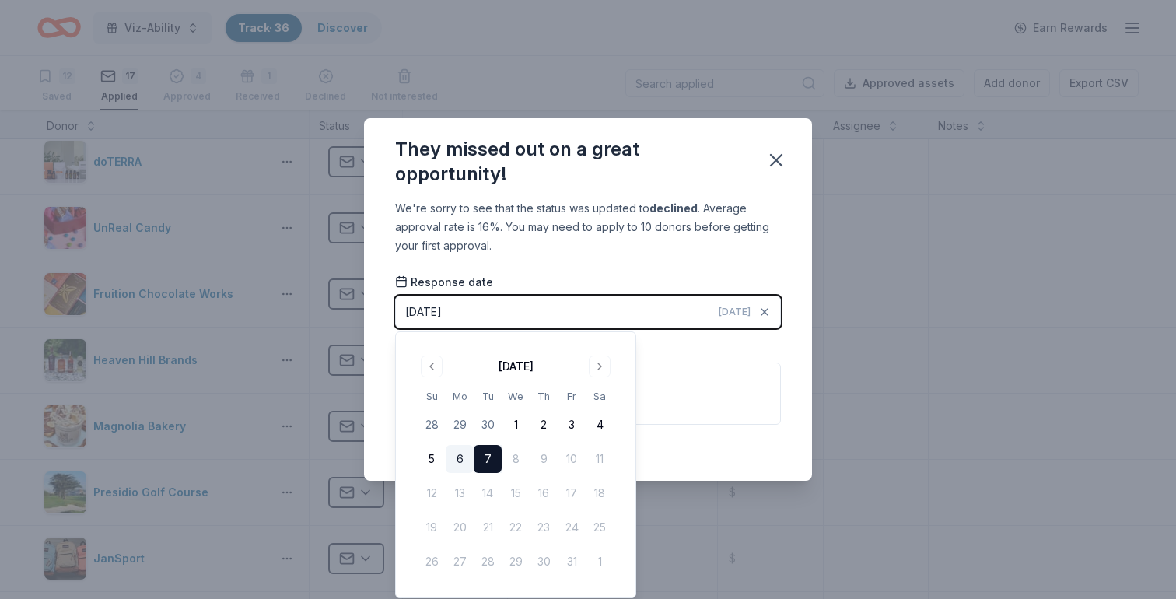
click at [463, 470] on button "6" at bounding box center [460, 459] width 28 height 28
